Goal: Navigation & Orientation: Understand site structure

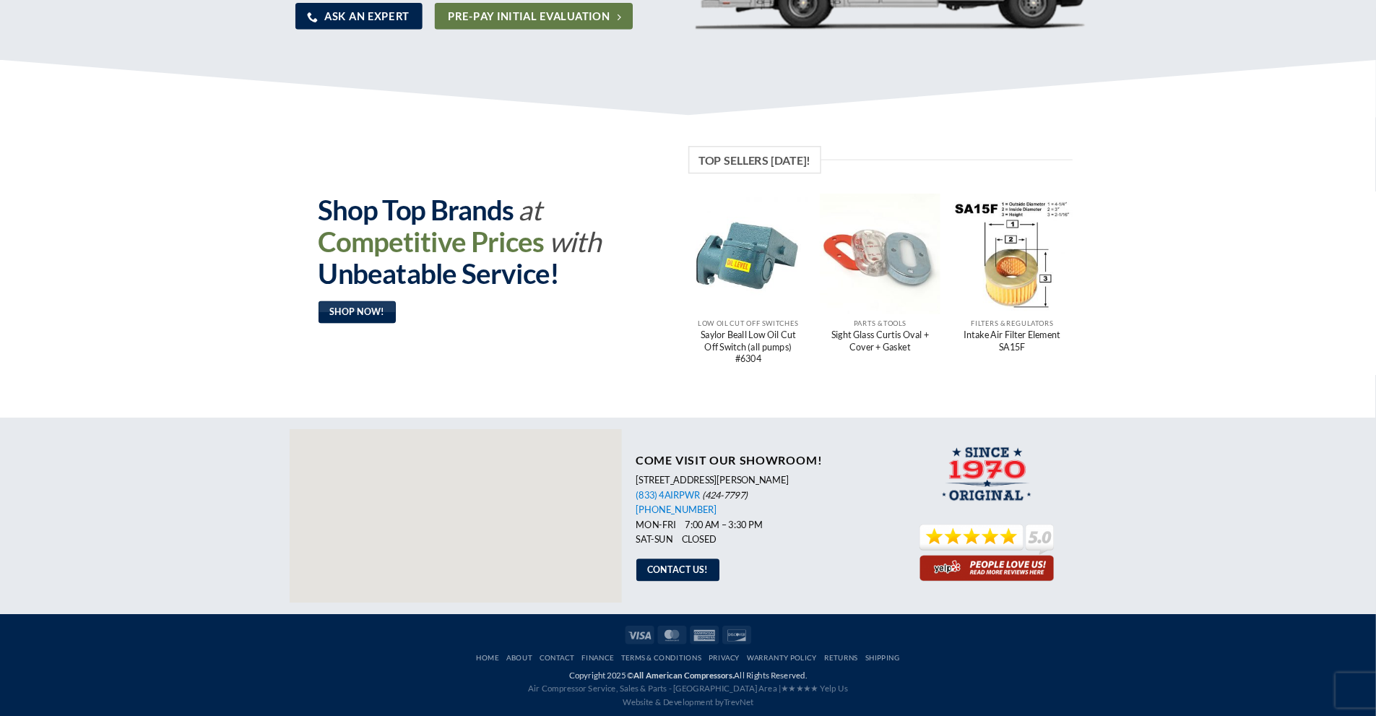
scroll to position [908, 0]
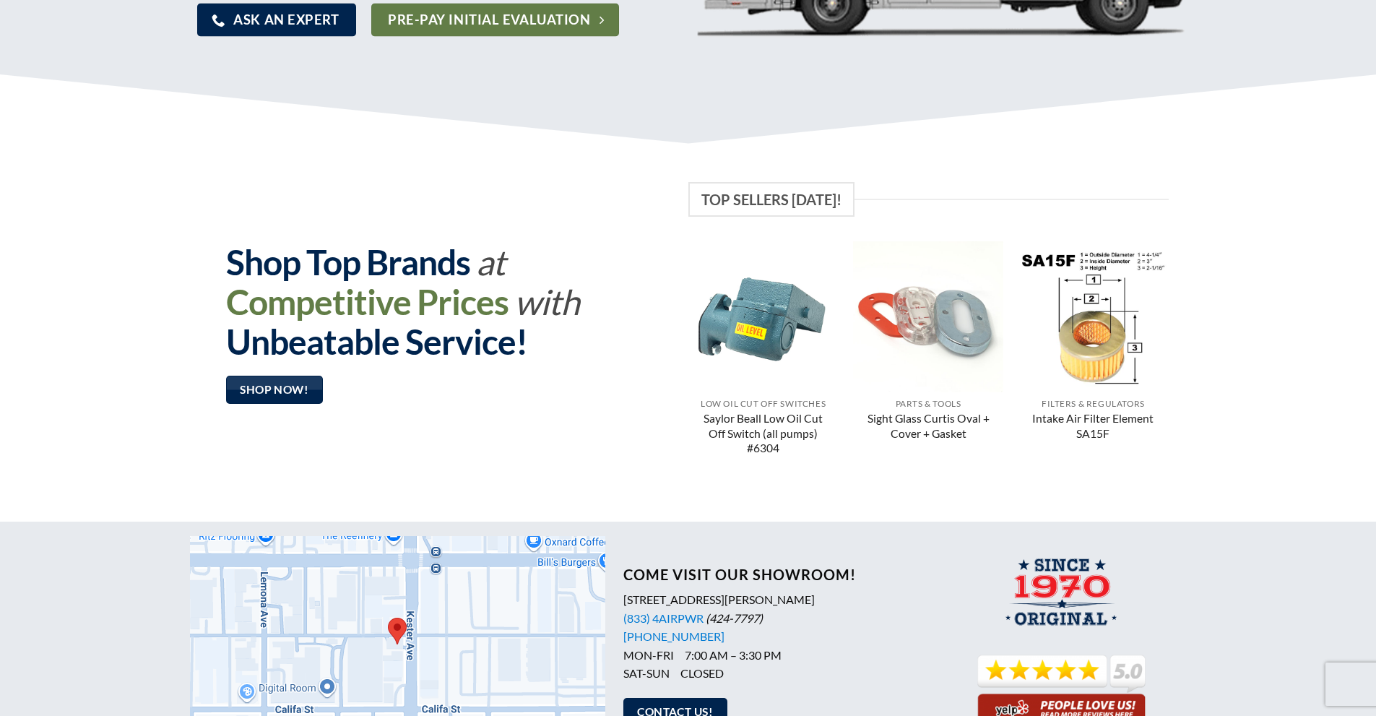
click at [490, 596] on div at bounding box center [397, 644] width 415 height 217
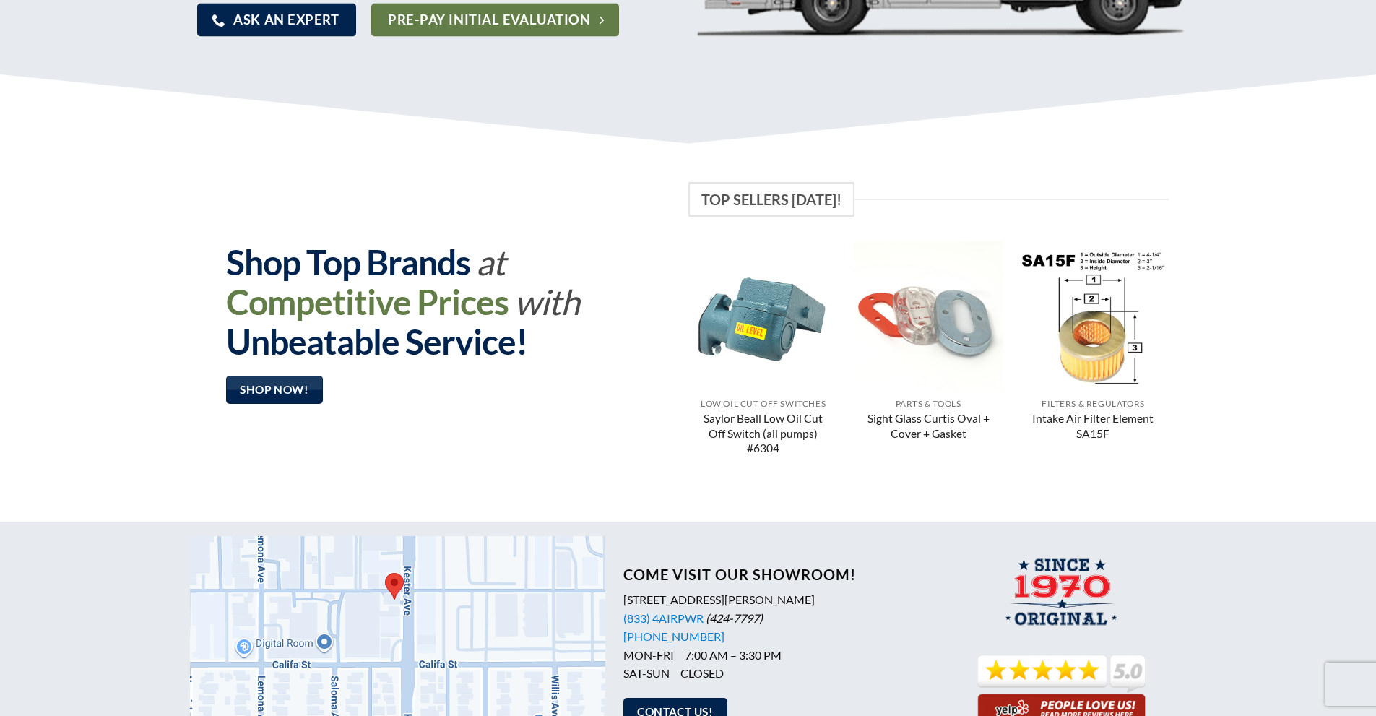
drag, startPoint x: 490, startPoint y: 617, endPoint x: 487, endPoint y: 568, distance: 49.2
click at [487, 568] on div at bounding box center [397, 644] width 415 height 217
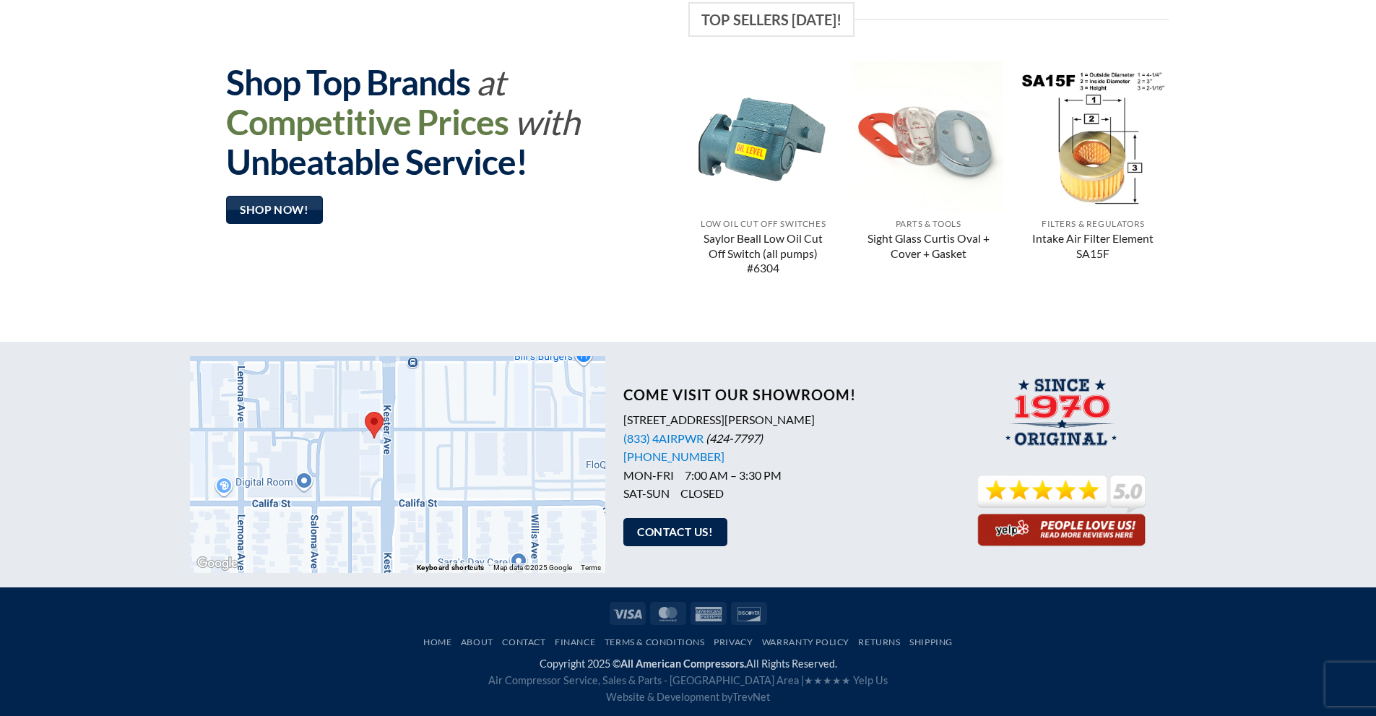
drag, startPoint x: 553, startPoint y: 476, endPoint x: 531, endPoint y: 495, distance: 28.7
click at [531, 495] on div at bounding box center [397, 464] width 415 height 217
click at [477, 568] on button "Keyboard shortcuts" at bounding box center [450, 568] width 67 height 10
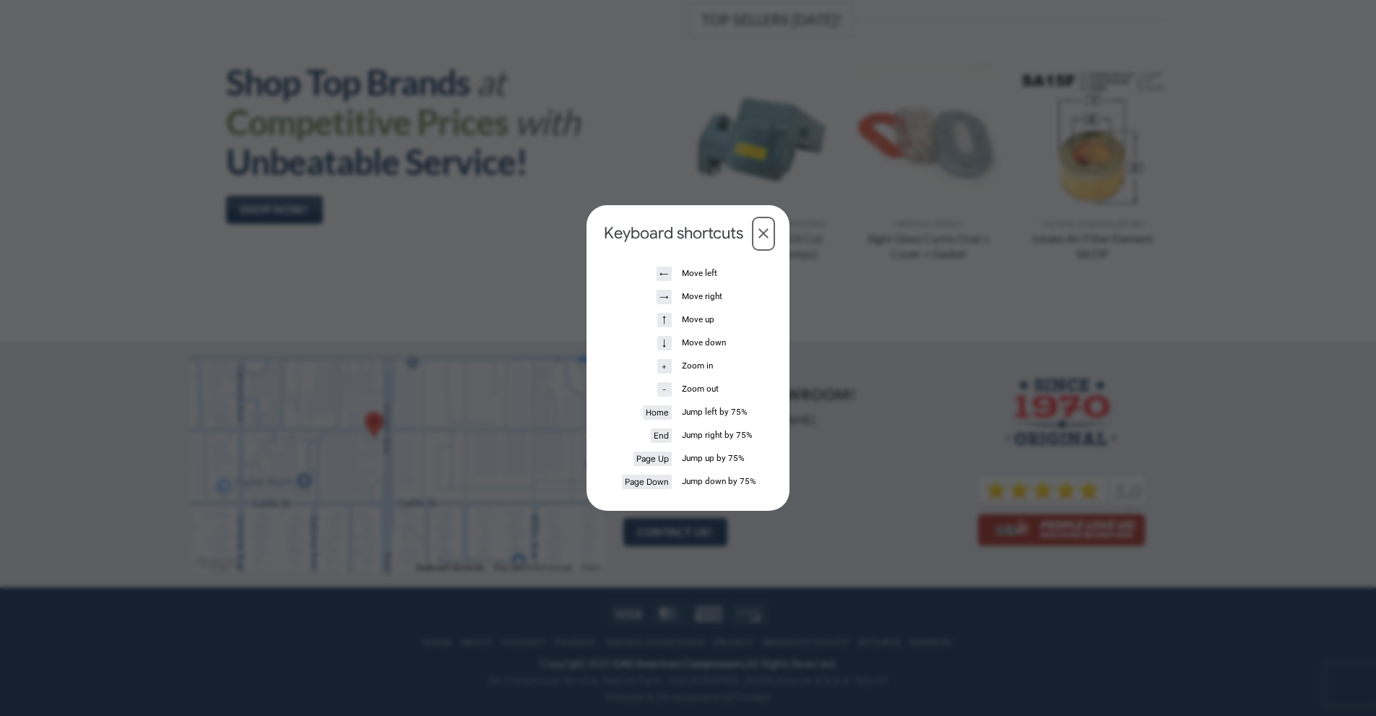
click at [586, 511] on dialog "Keyboard shortcuts ← Move left → Move right ↑ Move up ↓ Move down + Zoom in - Z…" at bounding box center [687, 357] width 203 height 305
click at [757, 234] on button "Close dialog" at bounding box center [763, 234] width 17 height 28
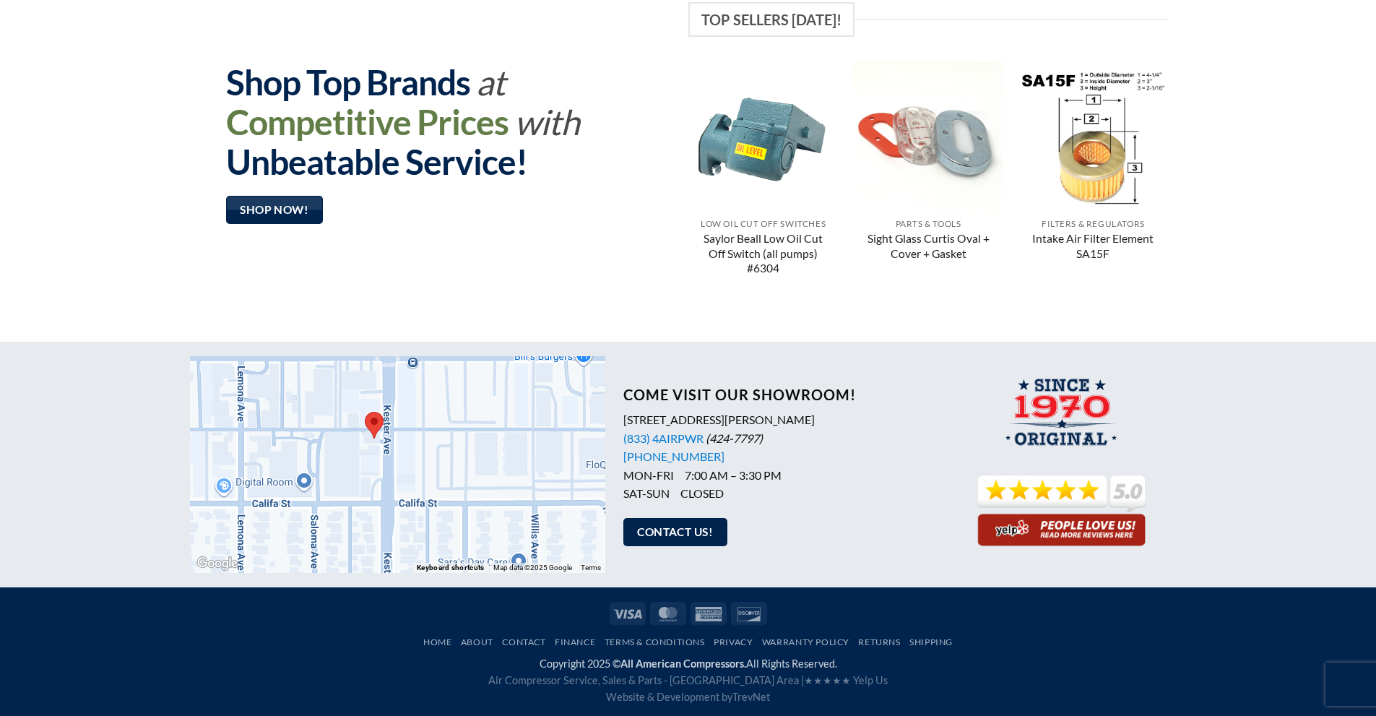
click at [489, 440] on div at bounding box center [397, 464] width 415 height 217
